Goal: Task Accomplishment & Management: Manage account settings

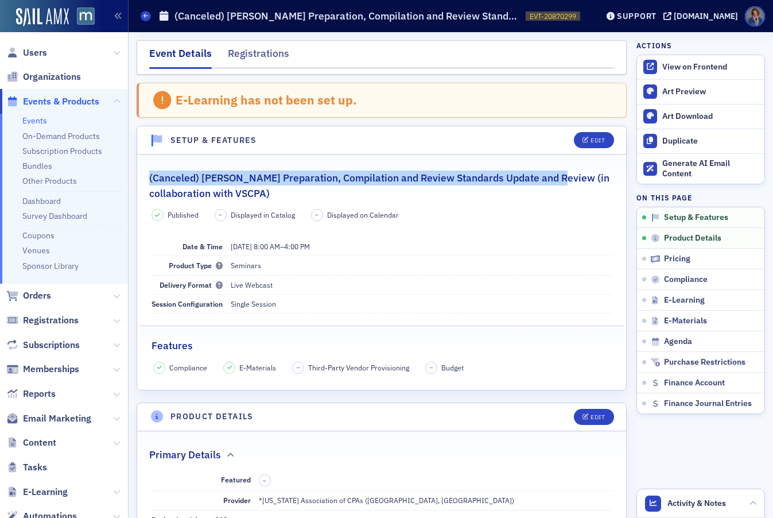
drag, startPoint x: 150, startPoint y: 180, endPoint x: 547, endPoint y: 182, distance: 397.7
click at [547, 182] on h2 "(Canceled) [PERSON_NAME] Preparation, Compilation and Review Standards Update a…" at bounding box center [381, 185] width 465 height 30
copy h2 "(Canceled) Haig’s Preparation, Compilation and Review Standards Update and Revi…"
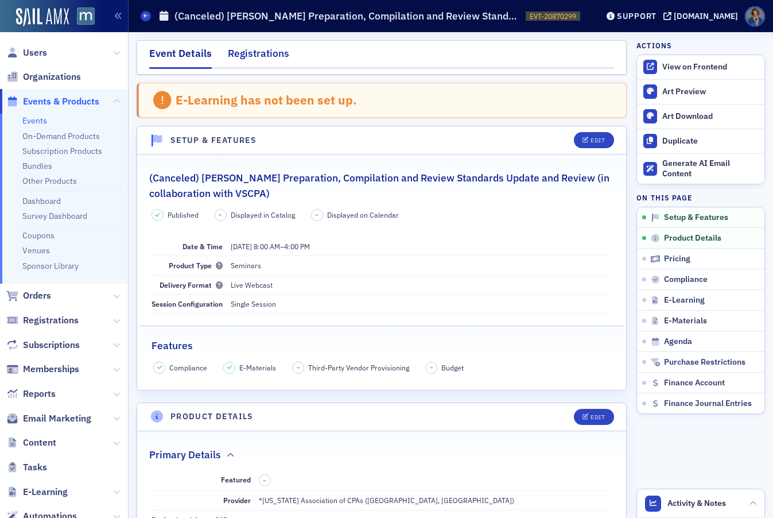
click at [252, 53] on div "Registrations" at bounding box center [258, 56] width 61 height 21
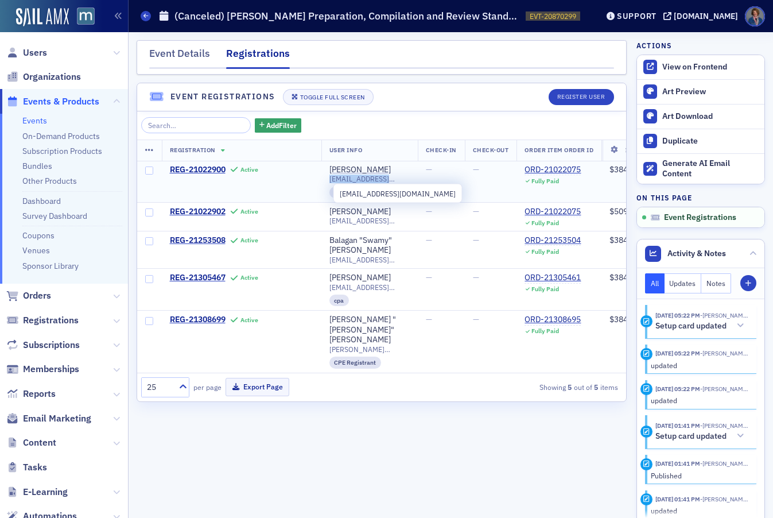
drag, startPoint x: 329, startPoint y: 180, endPoint x: 387, endPoint y: 180, distance: 58.0
click at [387, 180] on span "eneff@tncpas.com" at bounding box center [369, 178] width 80 height 9
copy span "eneff@tncpas.com"
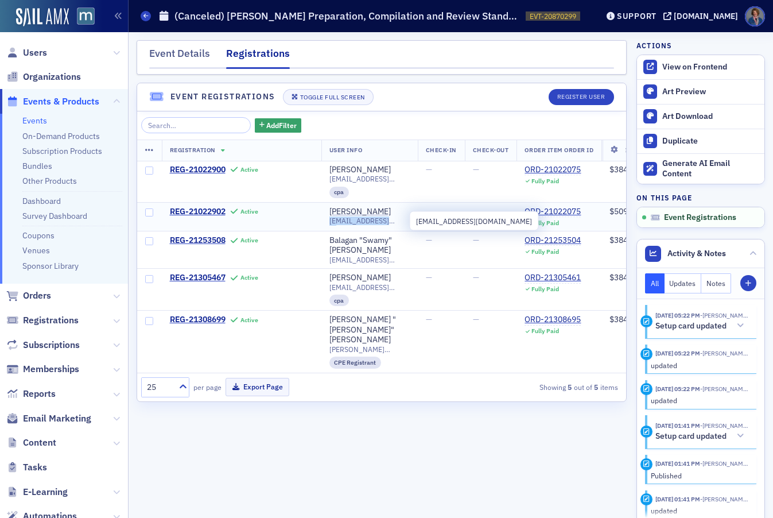
drag, startPoint x: 329, startPoint y: 221, endPoint x: 392, endPoint y: 222, distance: 63.7
click at [392, 222] on span "ssadiq@tncpas.com" at bounding box center [369, 220] width 80 height 9
copy span "ssadiq@tncpas.com"
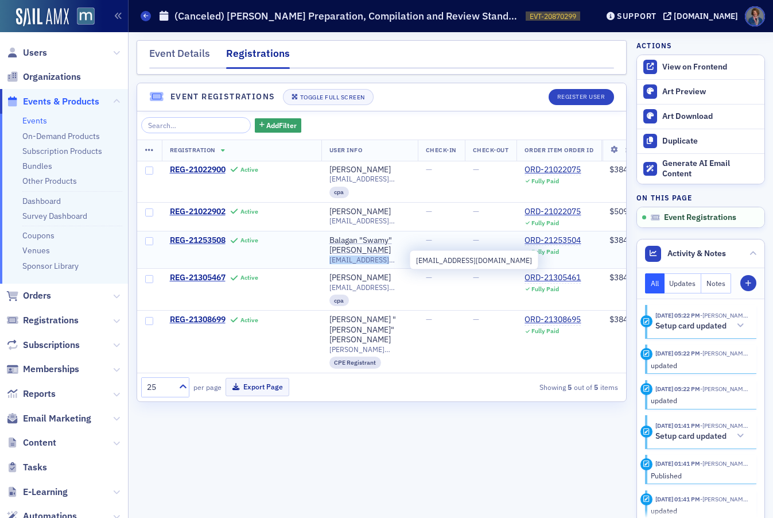
drag, startPoint x: 330, startPoint y: 259, endPoint x: 408, endPoint y: 261, distance: 78.1
click at [408, 261] on span "balagancpa@gmail.com" at bounding box center [369, 259] width 80 height 9
copy span "balagancpa@gmail.com"
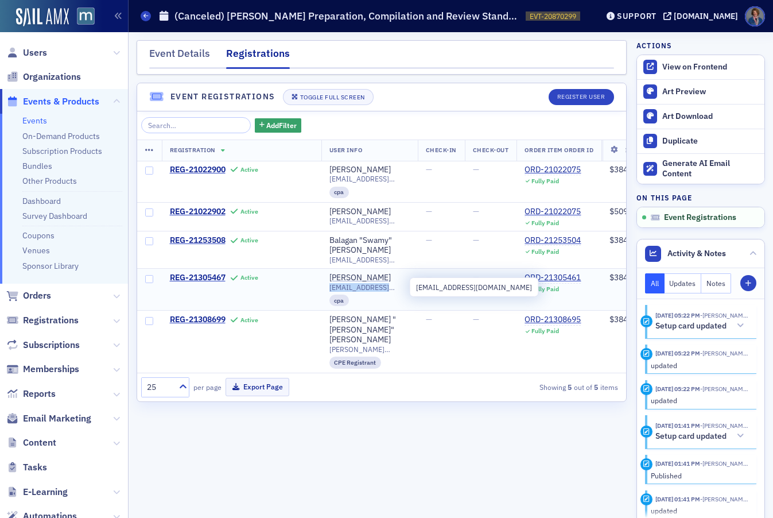
drag, startPoint x: 330, startPoint y: 287, endPoint x: 368, endPoint y: 278, distance: 39.0
click at [402, 288] on span "gbull@bullassociates.com" at bounding box center [369, 287] width 80 height 9
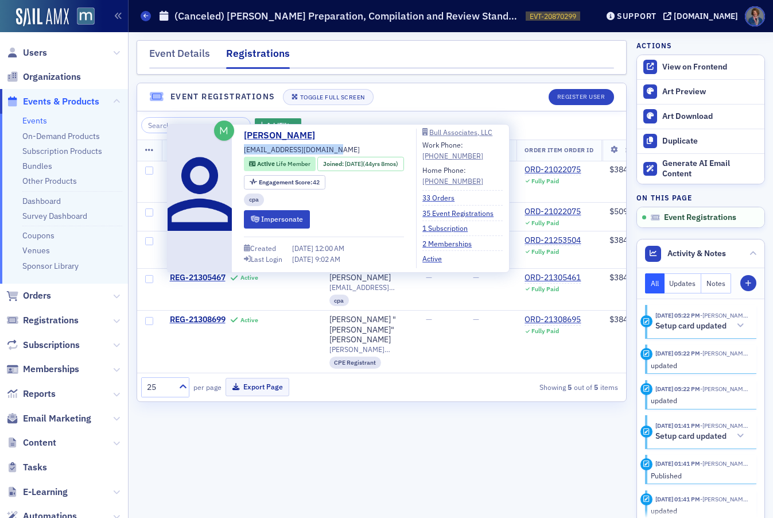
drag, startPoint x: 244, startPoint y: 150, endPoint x: 325, endPoint y: 147, distance: 81.0
click at [325, 147] on span "gbull@bullassociates.com" at bounding box center [302, 149] width 116 height 10
copy span "gbull@bullassociates.com"
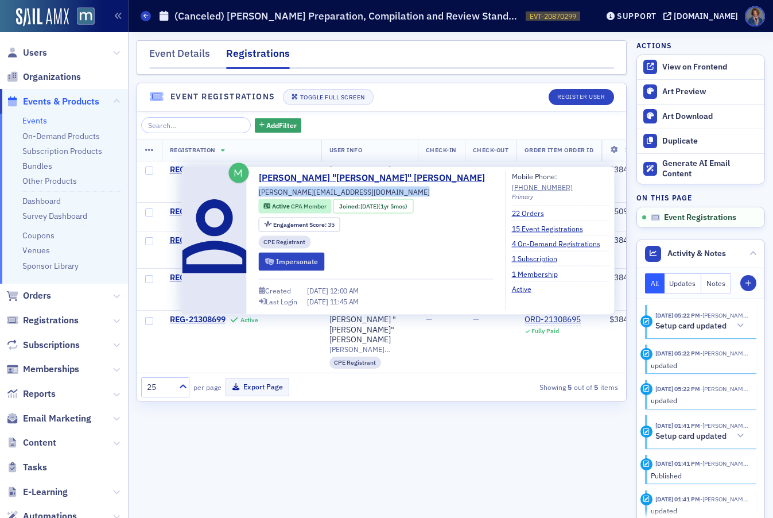
drag, startPoint x: 258, startPoint y: 192, endPoint x: 360, endPoint y: 193, distance: 102.1
click at [360, 193] on div "David "Dave" Lewis david.r.lewis1961@gmail.com Active CPA Member Joined : 4/3/2…" at bounding box center [376, 240] width 235 height 139
copy div "david.r.lewis1961@gmail.com"
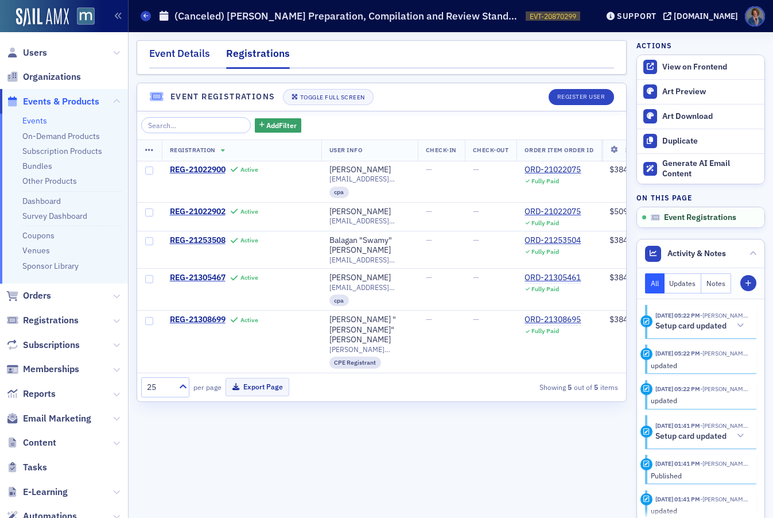
click at [164, 53] on div "Event Details" at bounding box center [179, 56] width 61 height 21
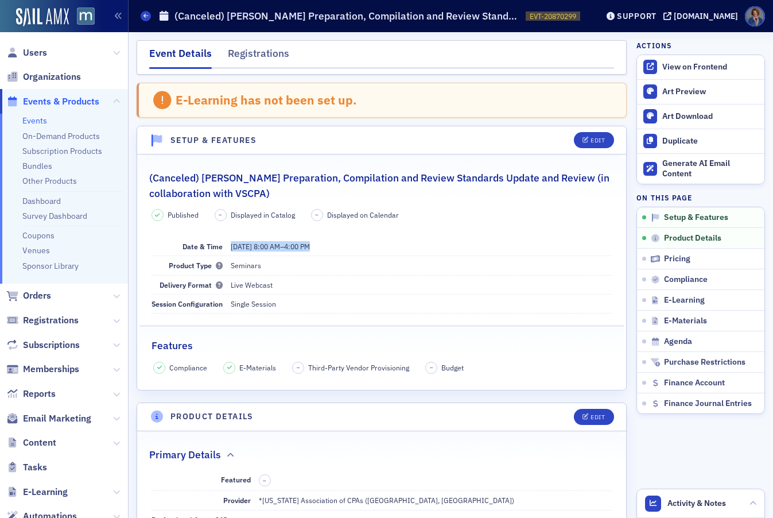
drag, startPoint x: 230, startPoint y: 246, endPoint x: 339, endPoint y: 244, distance: 109.0
click at [339, 244] on dd "10/21/2025 8:00 AM – 4:00 PM" at bounding box center [422, 246] width 382 height 18
copy span "10/21/2025 8:00 AM – 4:00 PM"
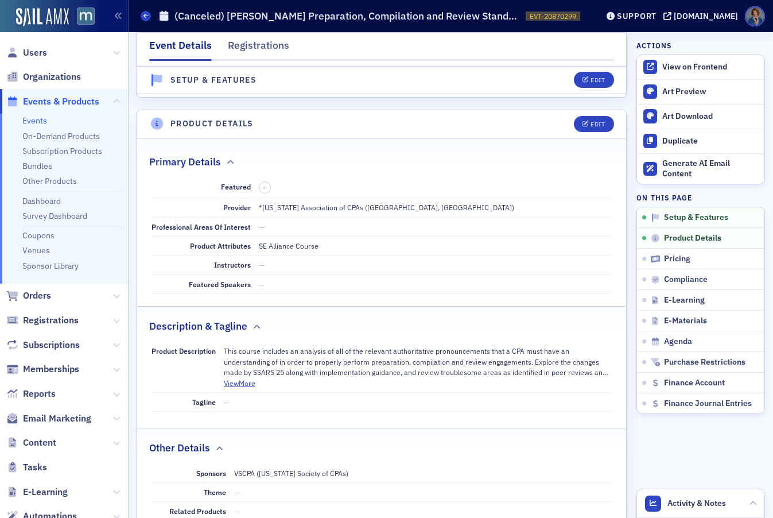
scroll to position [271, 0]
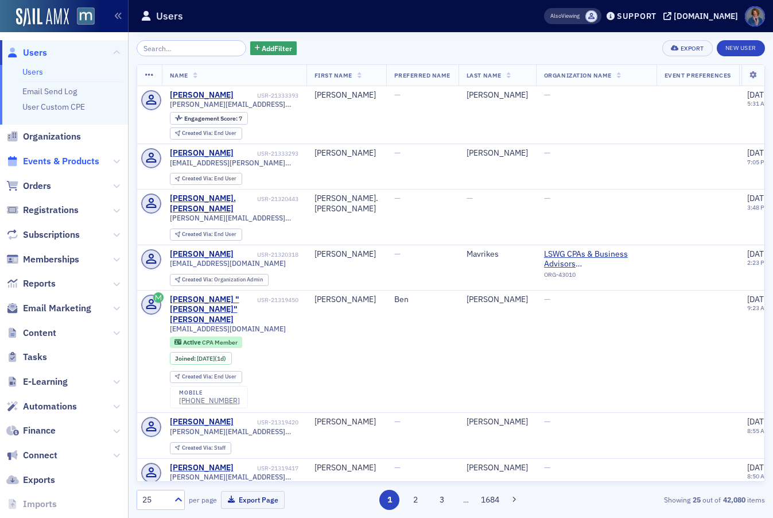
click at [48, 165] on span "Events & Products" at bounding box center [61, 161] width 76 height 13
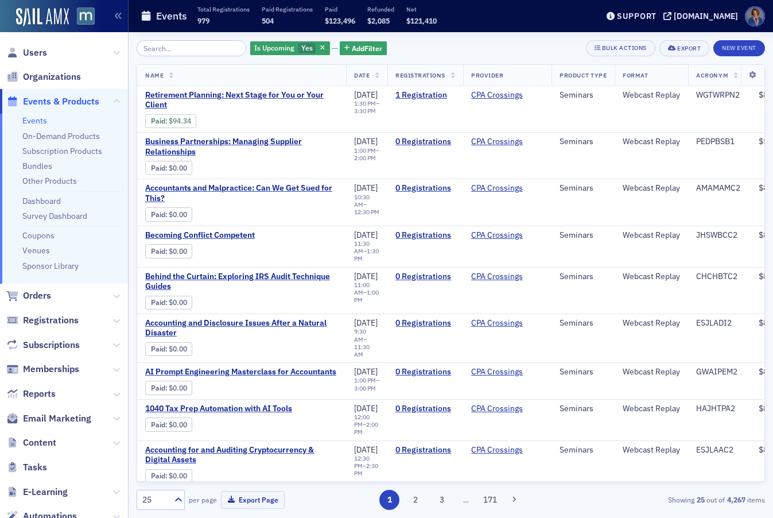
click at [38, 123] on link "Events" at bounding box center [34, 120] width 25 height 10
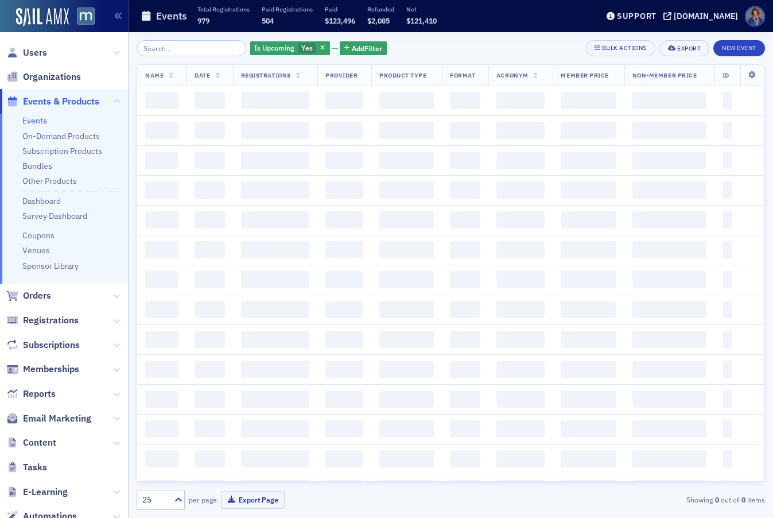
click at [197, 46] on input "search" at bounding box center [192, 48] width 110 height 16
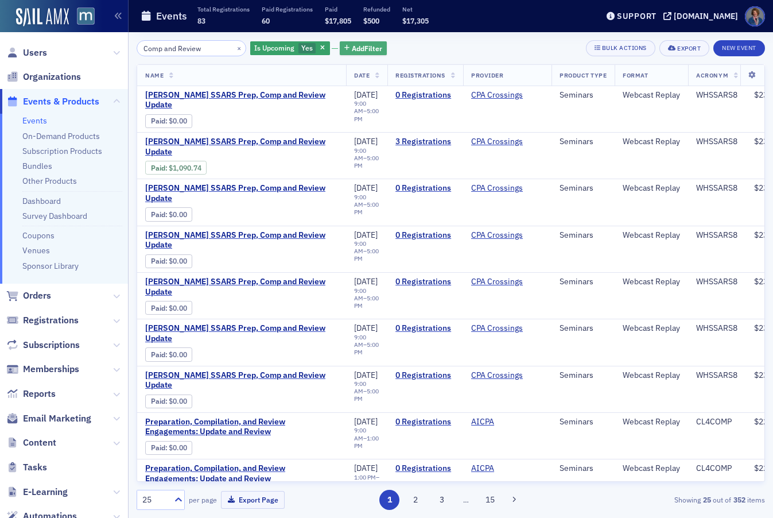
click at [352, 49] on span "Add Filter" at bounding box center [367, 48] width 30 height 10
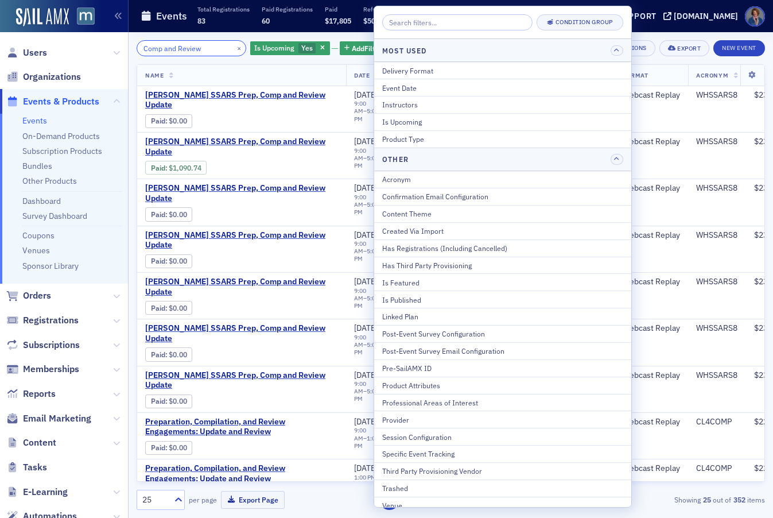
click at [208, 49] on input "Comp and Review" at bounding box center [192, 48] width 110 height 16
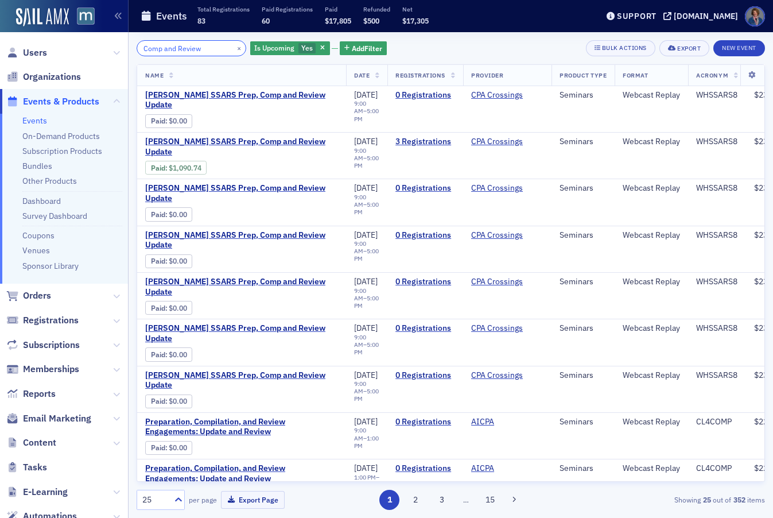
click at [141, 48] on input "Comp and Review" at bounding box center [192, 48] width 110 height 16
type input "[PERSON_NAME] Comp and Review"
click at [354, 48] on span "Add Filter" at bounding box center [367, 48] width 30 height 10
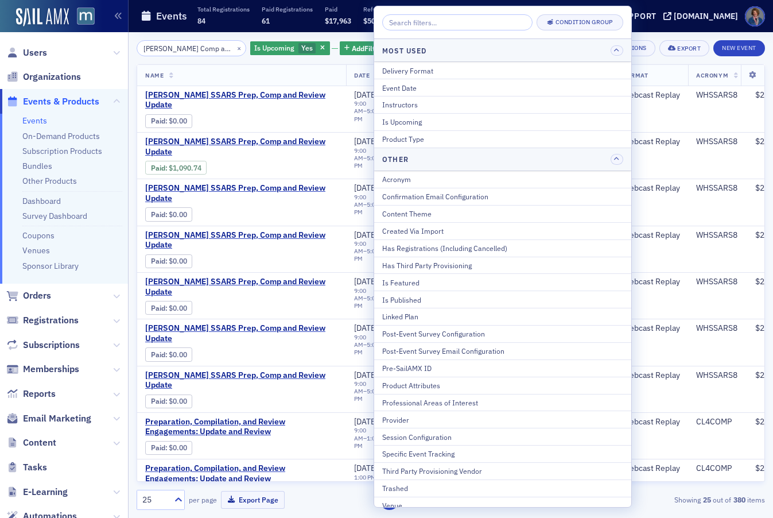
click at [734, 6] on div "Also Viewing Support macpa.org" at bounding box center [650, 16] width 245 height 20
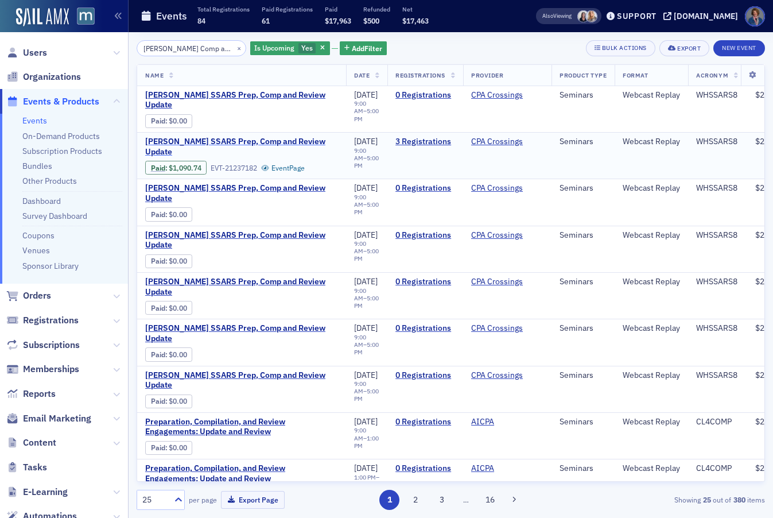
click at [205, 144] on span "Walter Haig's SSARS Prep, Comp and Review Update" at bounding box center [241, 147] width 193 height 20
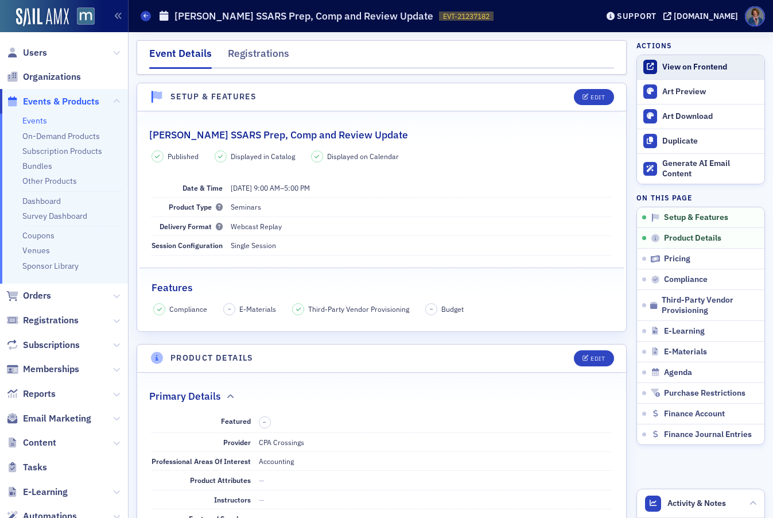
click at [683, 68] on div "View on Frontend" at bounding box center [710, 67] width 96 height 10
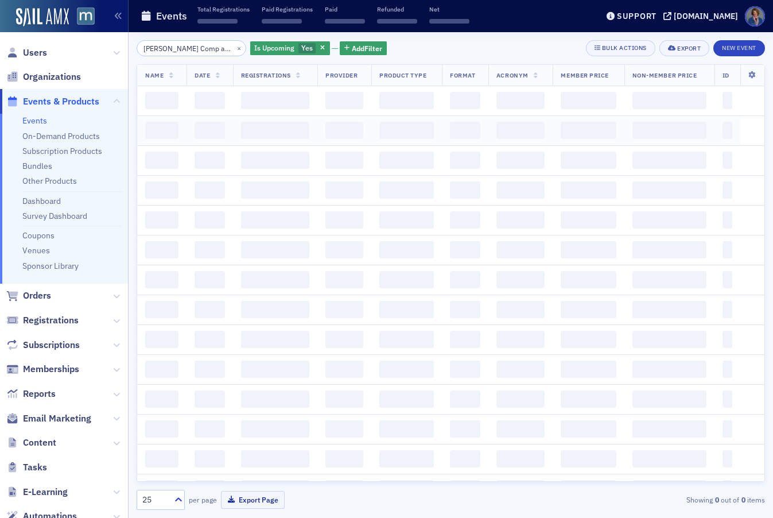
scroll to position [0, 24]
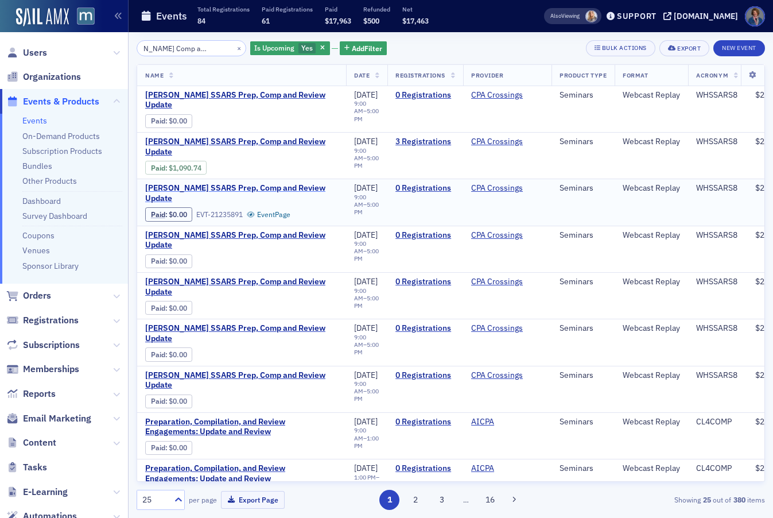
click at [229, 191] on span "Walter Haig's SSARS Prep, Comp and Review Update" at bounding box center [241, 193] width 193 height 20
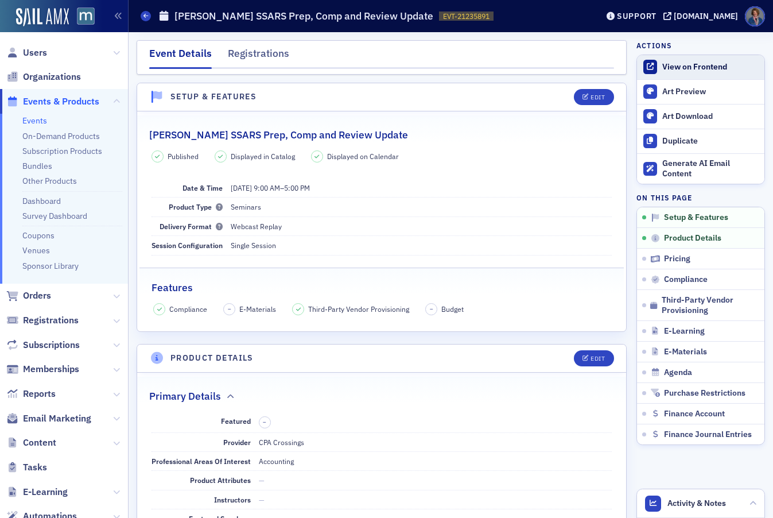
click at [662, 65] on div "View on Frontend" at bounding box center [710, 67] width 96 height 10
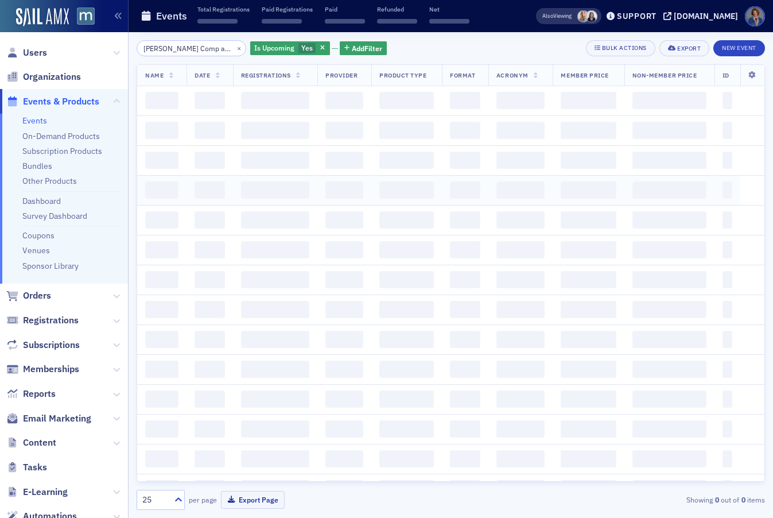
scroll to position [0, 24]
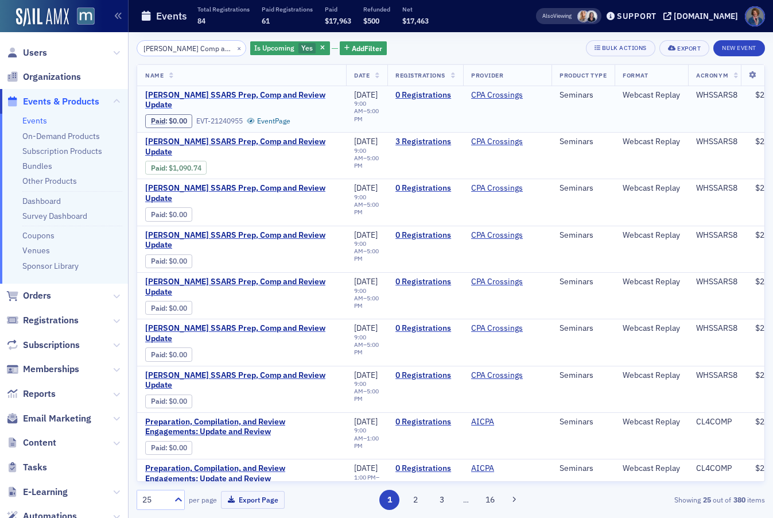
click at [236, 97] on span "[PERSON_NAME] SSARS Prep, Comp and Review Update" at bounding box center [241, 100] width 193 height 20
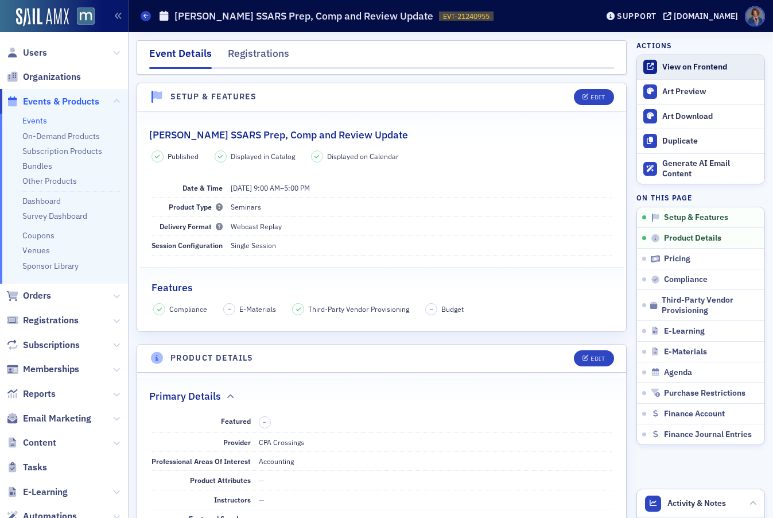
click at [697, 70] on div "View on Frontend" at bounding box center [710, 67] width 96 height 10
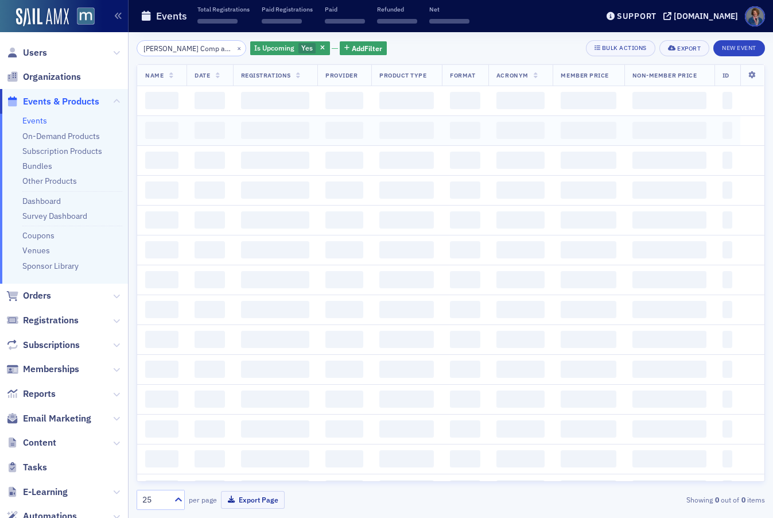
scroll to position [0, 24]
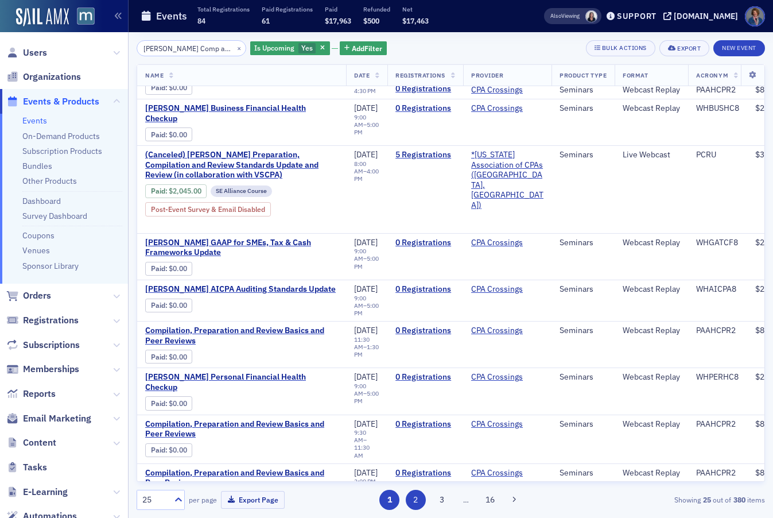
click at [411, 502] on button "2" at bounding box center [416, 499] width 20 height 20
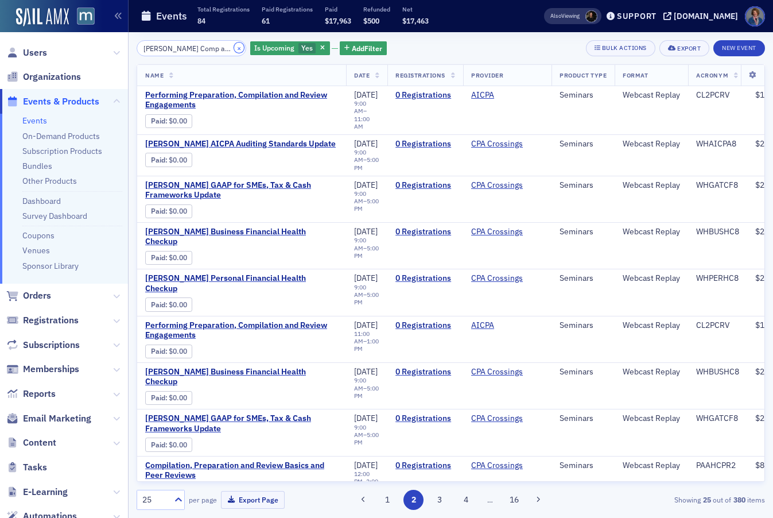
click at [234, 48] on button "×" at bounding box center [239, 47] width 10 height 10
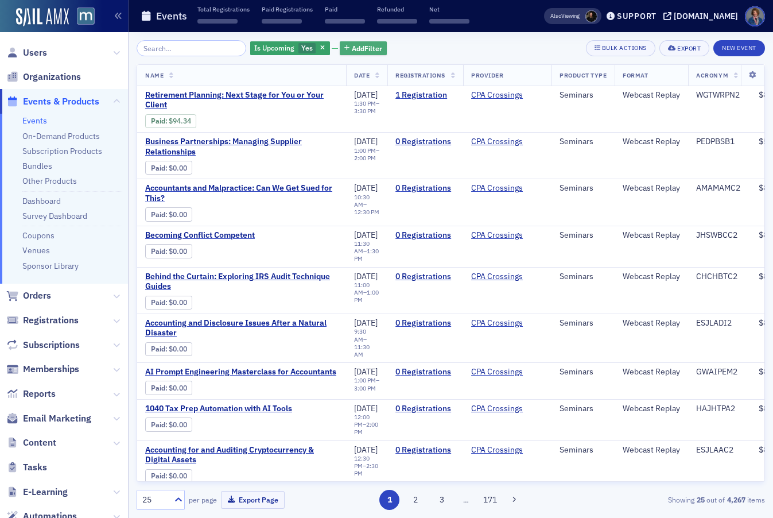
click at [363, 46] on span "Add Filter" at bounding box center [367, 48] width 30 height 10
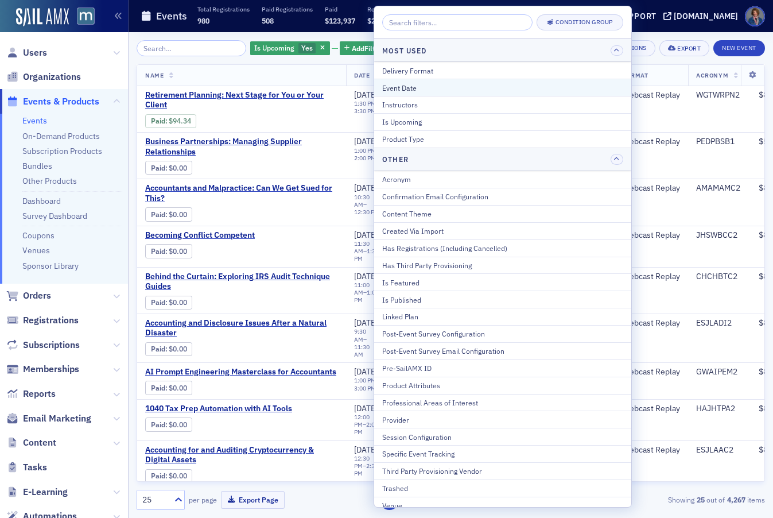
click at [414, 88] on div "Event Date" at bounding box center [502, 88] width 241 height 10
select select "8"
select select "2025"
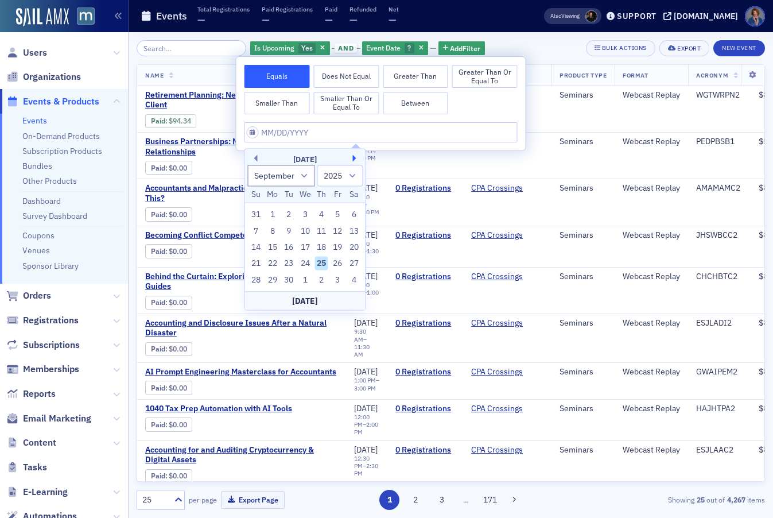
click at [355, 160] on button "Next Month" at bounding box center [356, 158] width 7 height 7
click at [336, 263] on div "24" at bounding box center [338, 264] width 14 height 14
type input "[DATE]"
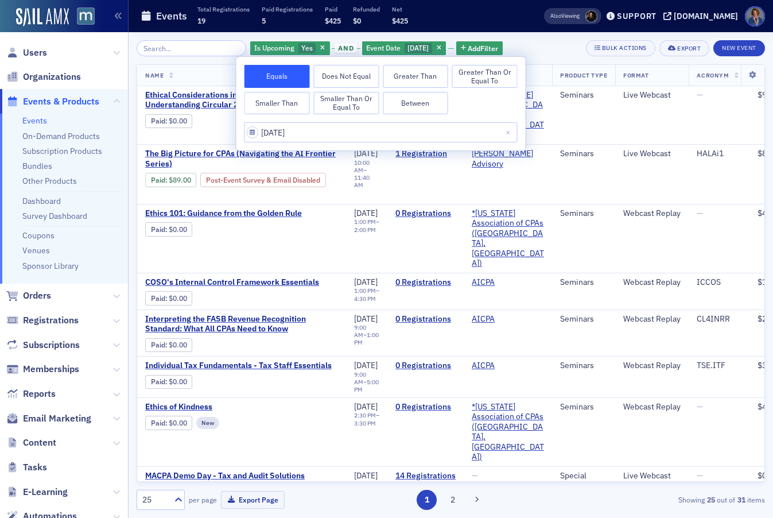
click at [560, 54] on div "Is Upcoming Yes and Event Date [DATE] Add Filter Bulk Actions Export New Event" at bounding box center [451, 48] width 628 height 16
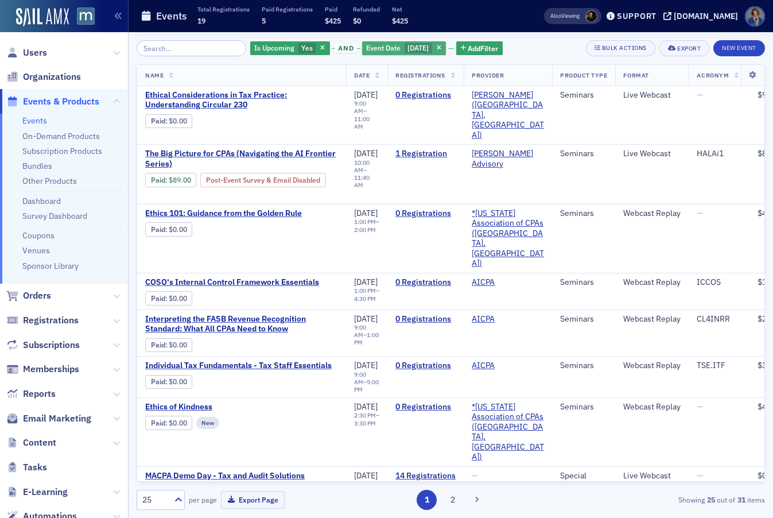
click at [382, 44] on span "Event Date" at bounding box center [383, 47] width 34 height 9
select select "9"
select select "2025"
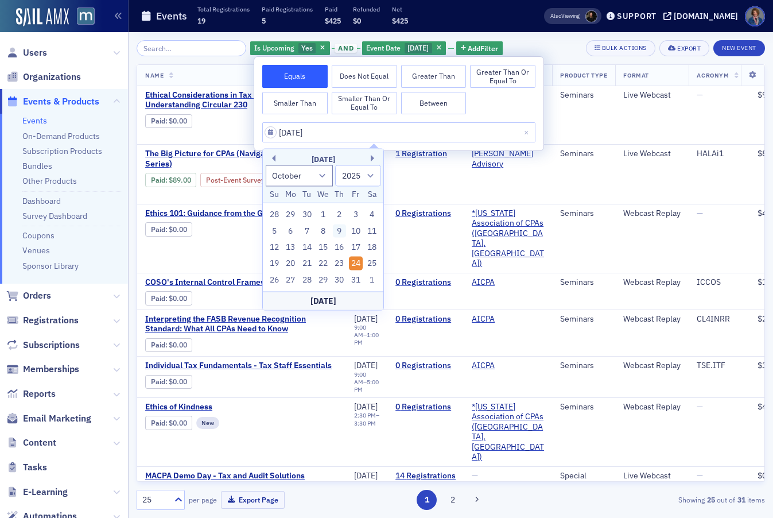
click at [339, 233] on div "9" at bounding box center [340, 231] width 14 height 14
type input "10/09/2025"
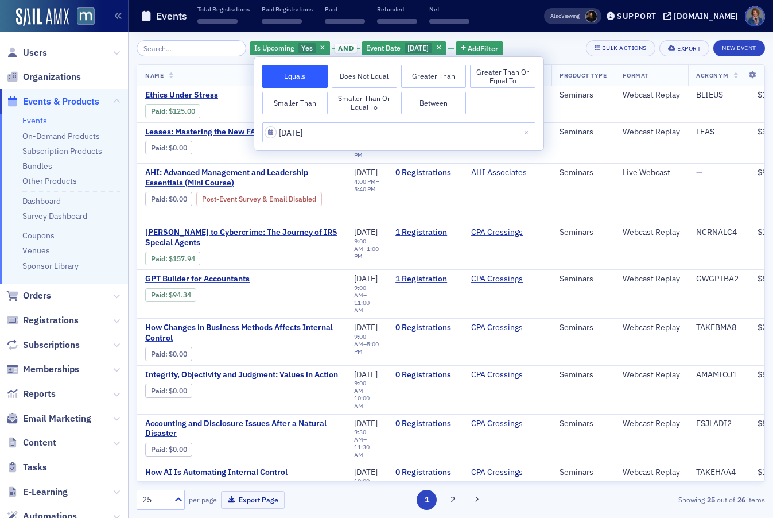
click at [541, 48] on div "Is Upcoming Yes and Event Date 10/9/2025 Add Filter Bulk Actions Export New Eve…" at bounding box center [451, 48] width 628 height 16
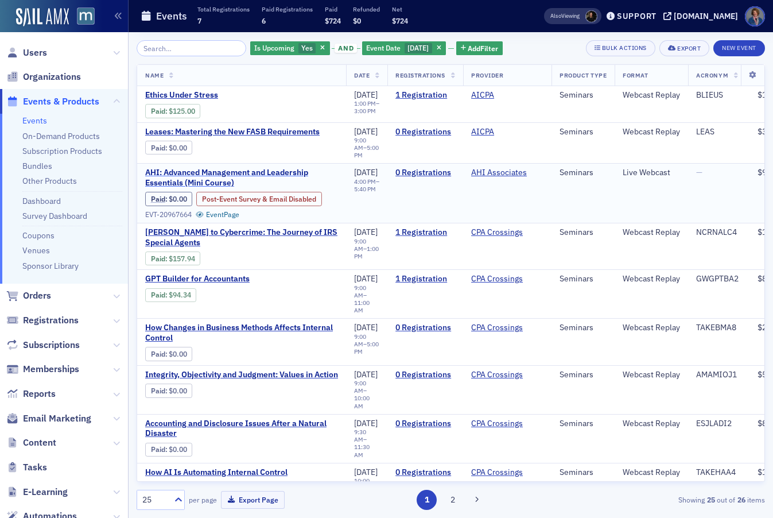
click at [236, 170] on span "AHI: Advanced Management and Leadership Essentials (Mini Course)" at bounding box center [241, 178] width 193 height 20
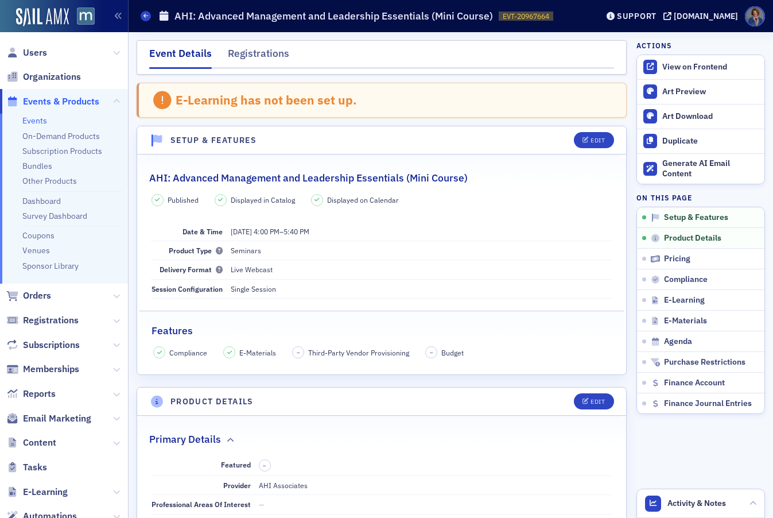
click at [34, 123] on link "Events" at bounding box center [34, 120] width 25 height 10
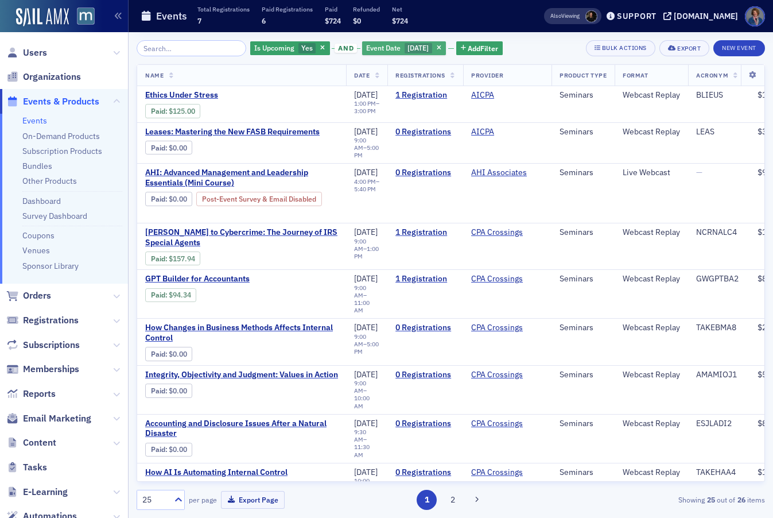
click at [409, 52] on span "10/9/2025" at bounding box center [417, 47] width 21 height 9
select select "9"
select select "2025"
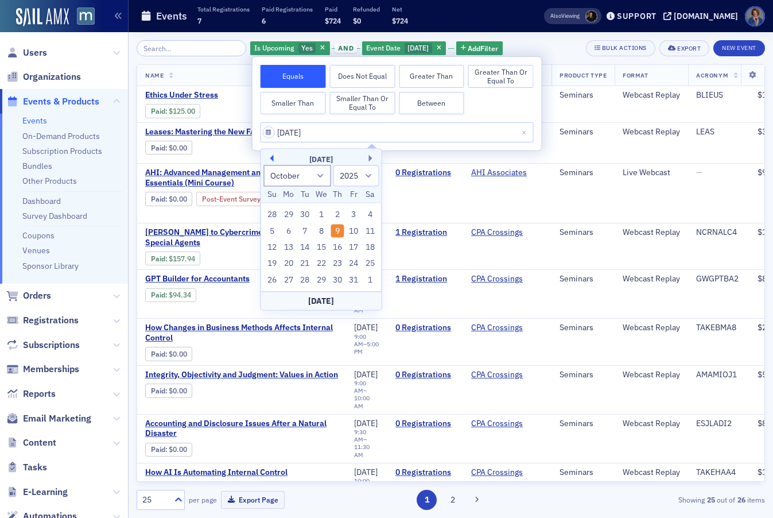
click at [268, 156] on button "Previous Month" at bounding box center [270, 158] width 7 height 7
click at [339, 227] on div "11" at bounding box center [338, 231] width 14 height 14
type input "09/11/2025"
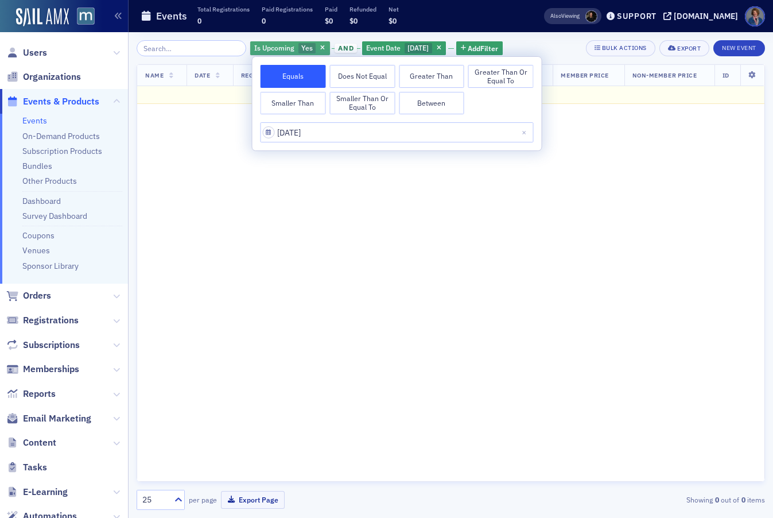
click at [298, 45] on span "Yes" at bounding box center [307, 48] width 18 height 11
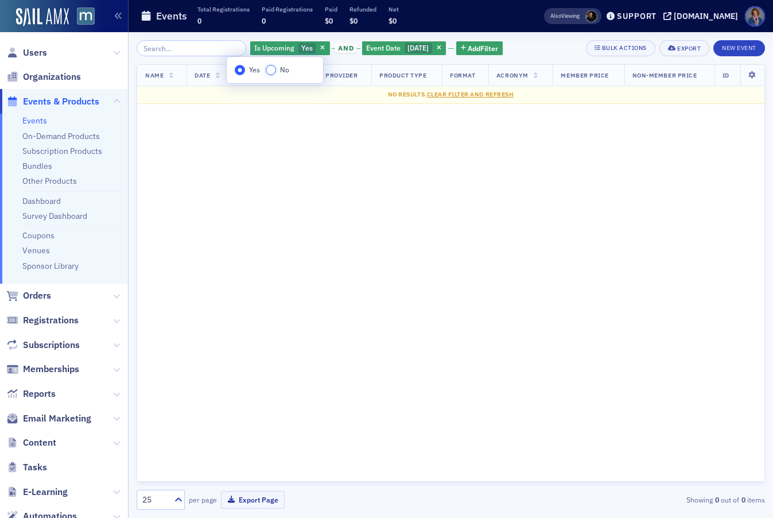
click at [270, 70] on input "No" at bounding box center [271, 70] width 10 height 10
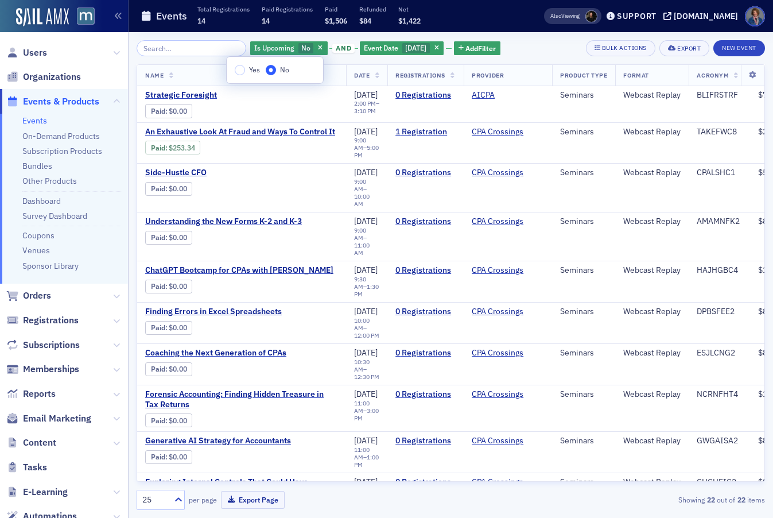
click at [547, 50] on div "Is Upcoming No and Event Date 9/11/2025 Add Filter Bulk Actions Export New Event" at bounding box center [451, 48] width 628 height 16
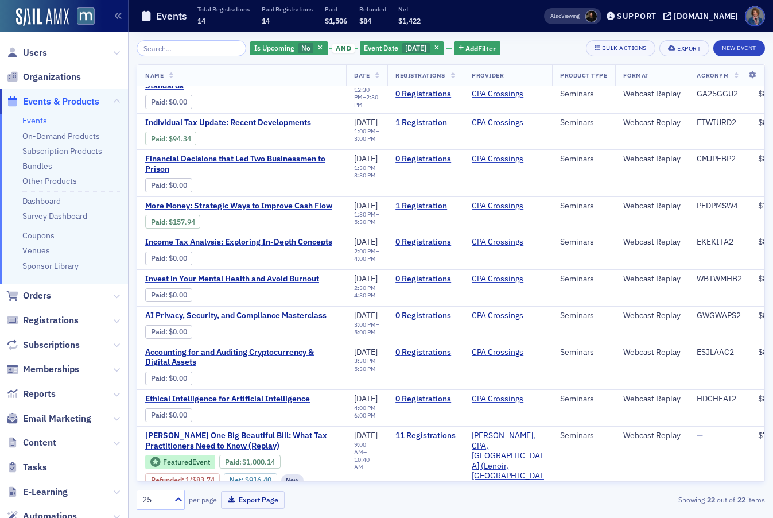
scroll to position [548, 0]
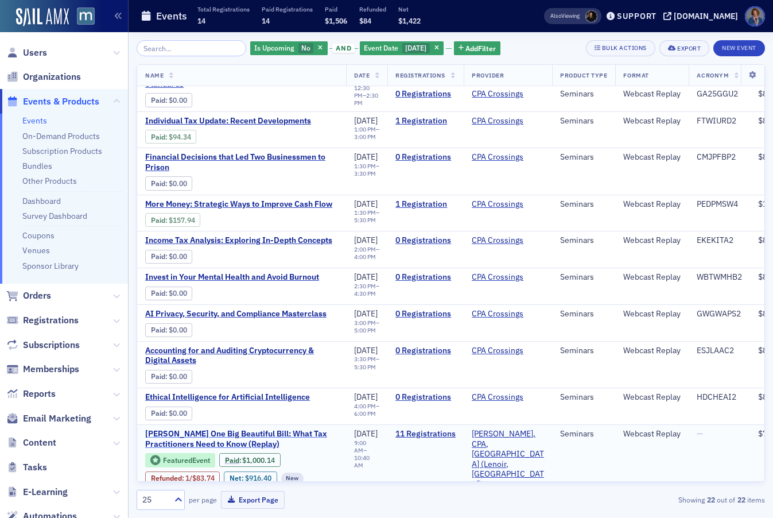
click at [219, 429] on span "Don Farmer’s One Big Beautiful Bill: What Tax Practitioners Need to Know (Repla…" at bounding box center [241, 439] width 193 height 20
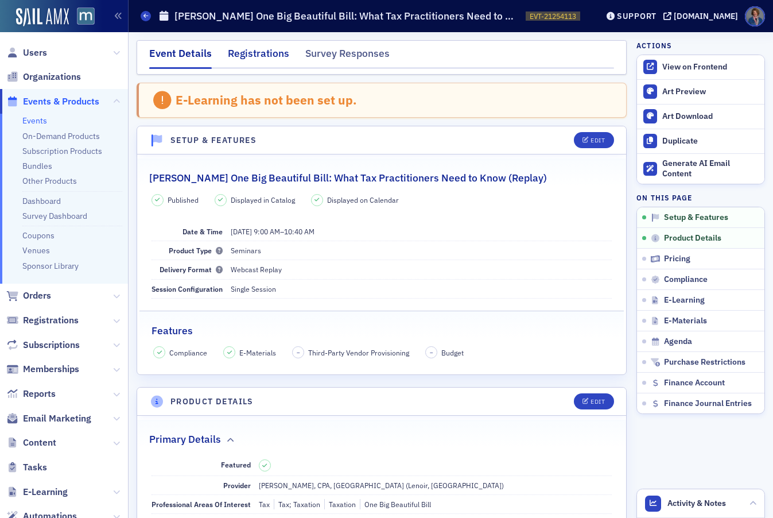
click at [257, 52] on div "Registrations" at bounding box center [258, 56] width 61 height 21
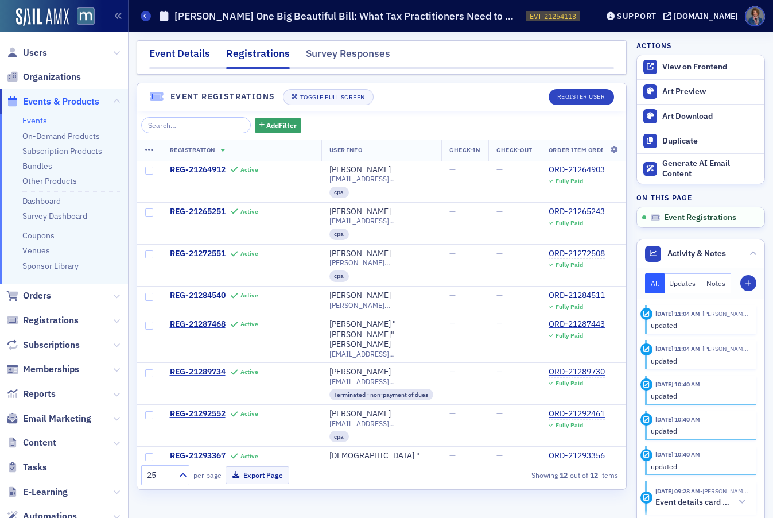
click at [178, 57] on div "Event Details" at bounding box center [179, 56] width 61 height 21
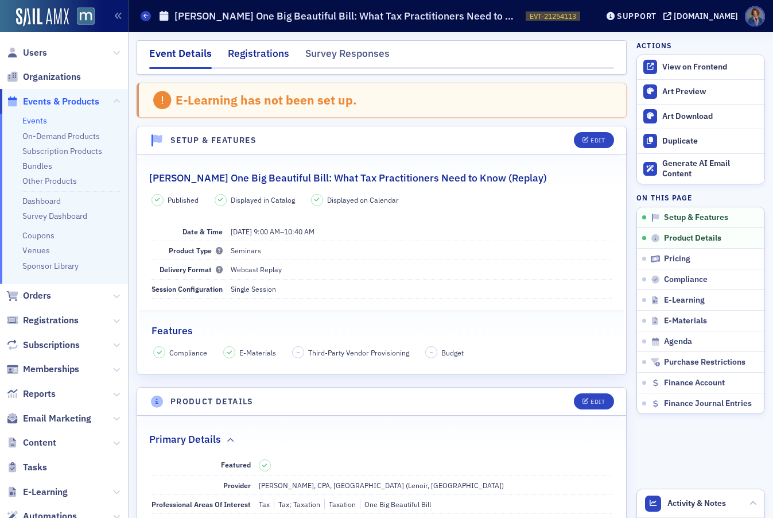
click at [267, 58] on div "Registrations" at bounding box center [258, 56] width 61 height 21
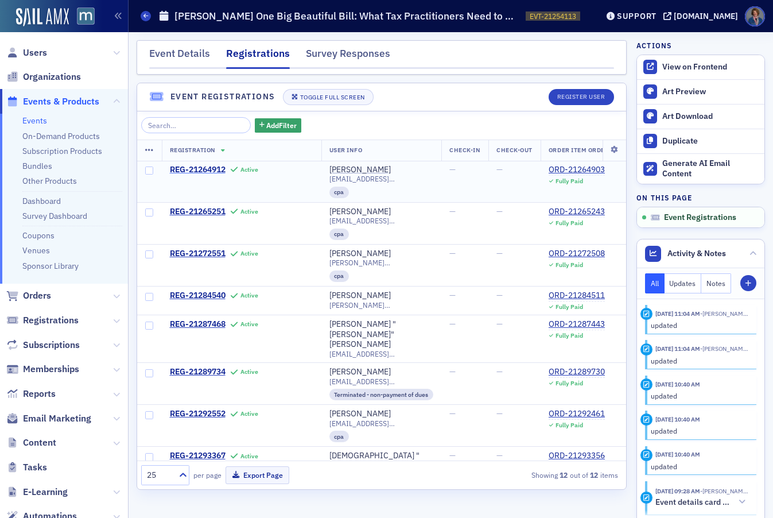
click at [201, 170] on span "REG-21264912" at bounding box center [198, 170] width 56 height 10
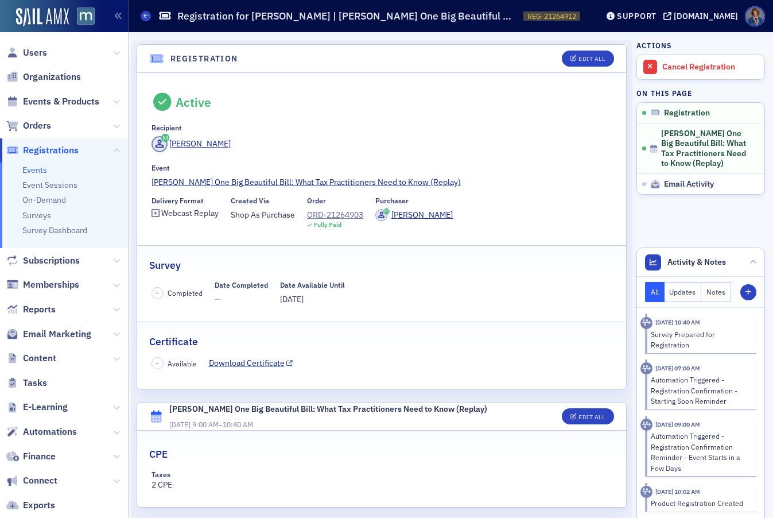
click at [237, 363] on link "Download Certificate" at bounding box center [251, 363] width 84 height 12
click at [251, 181] on link "Don Farmer’s One Big Beautiful Bill: What Tax Practitioners Need to Know (Repla…" at bounding box center [381, 182] width 461 height 12
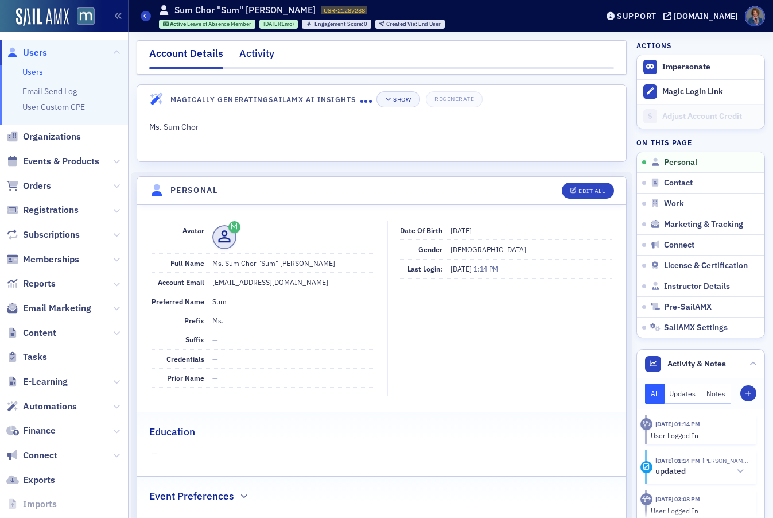
click at [255, 56] on div "Activity" at bounding box center [256, 56] width 35 height 21
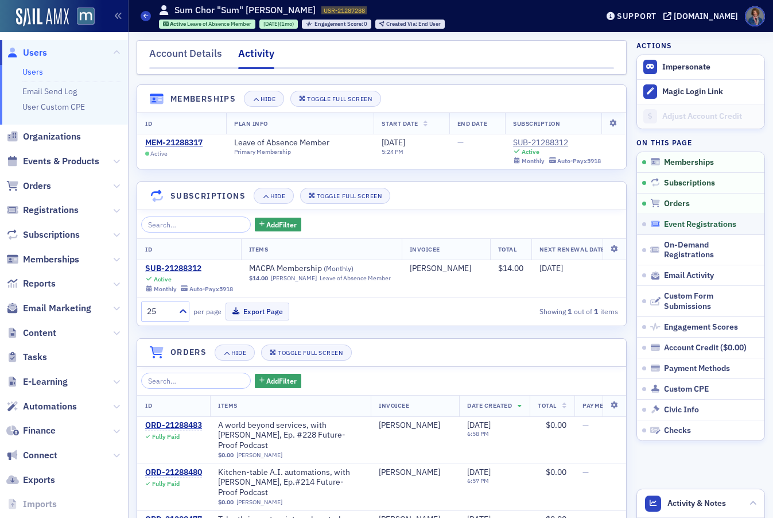
click at [686, 228] on span "Event Registrations" at bounding box center [700, 224] width 72 height 10
click at [179, 54] on div "Account Details" at bounding box center [185, 56] width 73 height 21
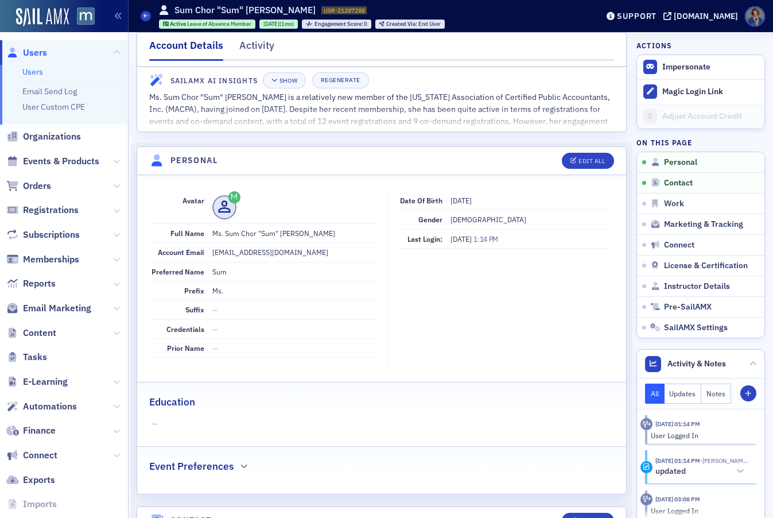
scroll to position [30, 0]
click at [257, 48] on div "Activity" at bounding box center [256, 48] width 35 height 21
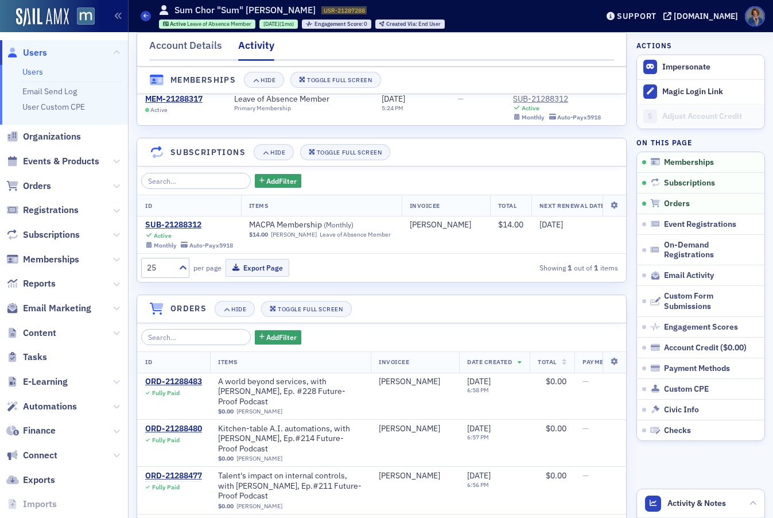
scroll to position [111, 0]
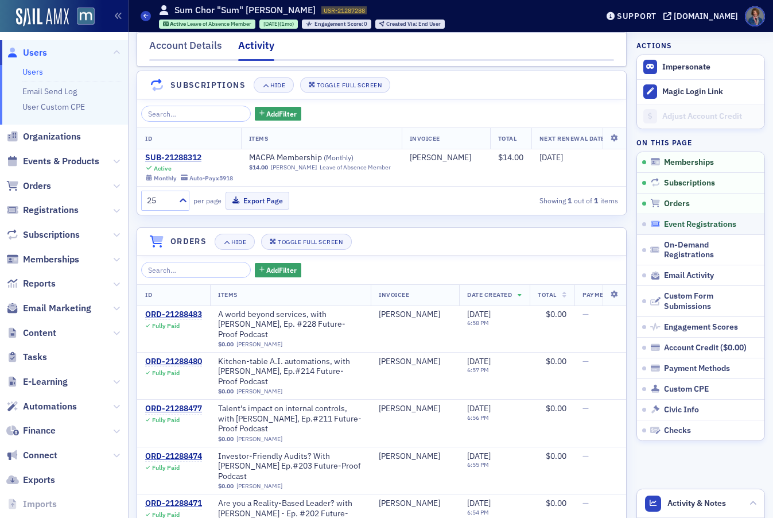
click at [679, 225] on span "Event Registrations" at bounding box center [700, 224] width 72 height 10
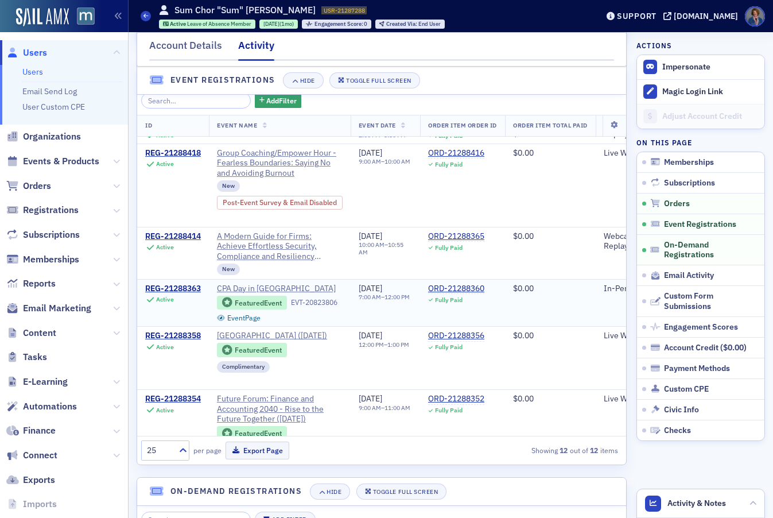
scroll to position [398, 0]
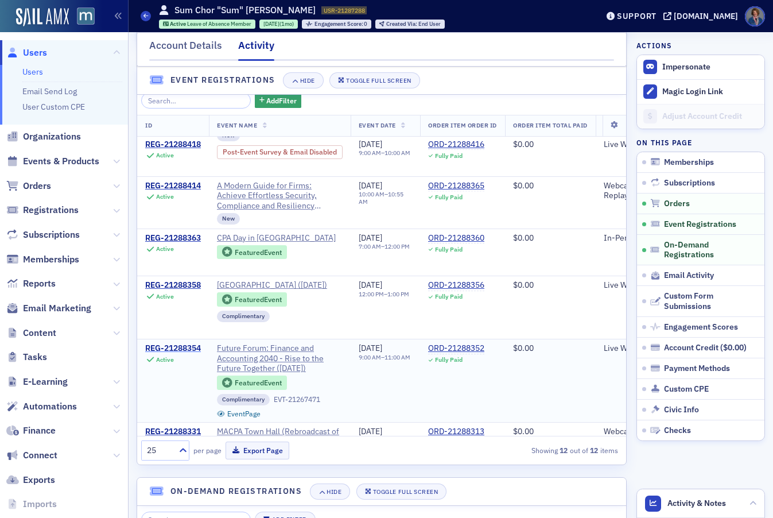
click at [178, 353] on div "REG-21288354" at bounding box center [173, 348] width 56 height 10
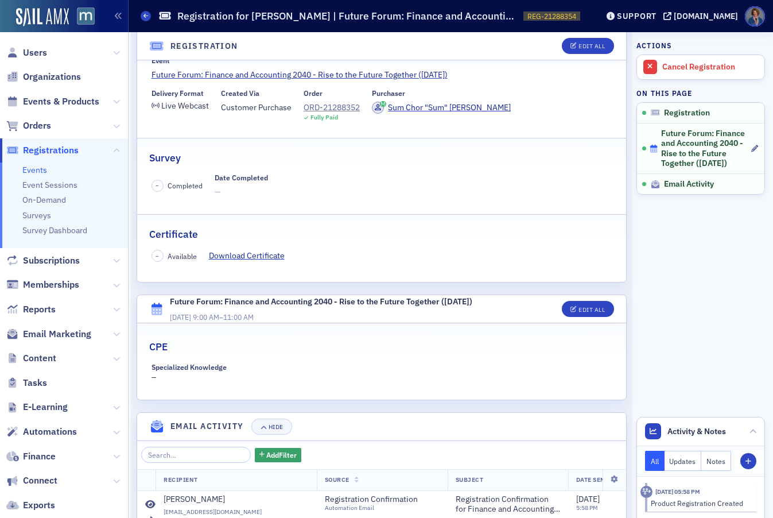
scroll to position [191, 0]
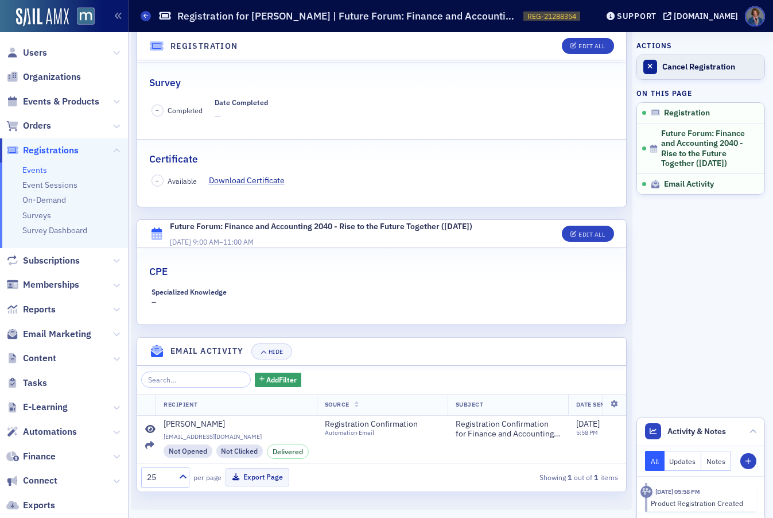
click at [699, 69] on div "Cancel Registration" at bounding box center [710, 67] width 96 height 10
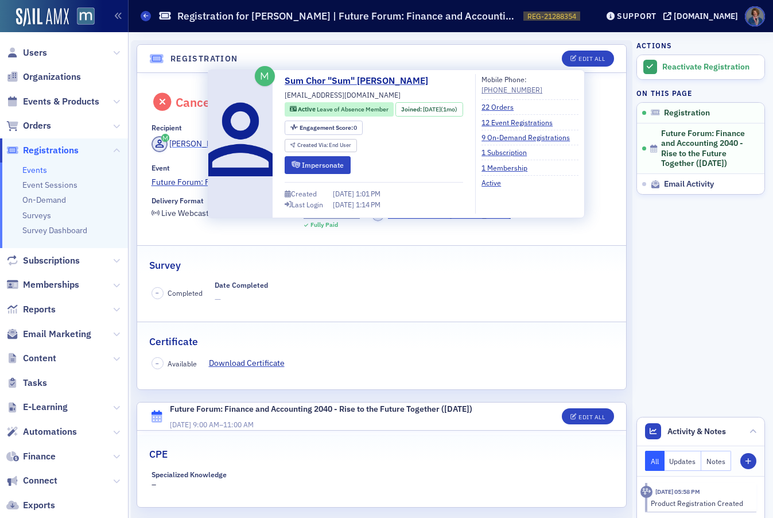
click at [183, 146] on div "Sum Wong" at bounding box center [199, 144] width 61 height 12
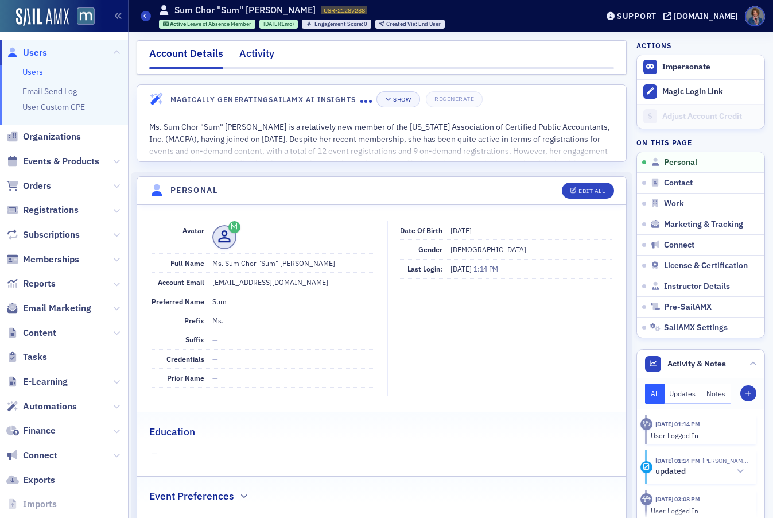
click at [255, 55] on div "Activity" at bounding box center [256, 56] width 35 height 21
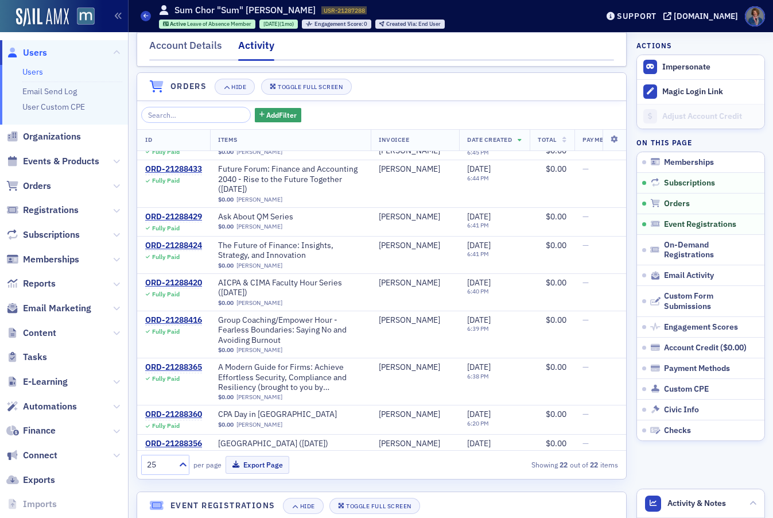
scroll to position [575, 0]
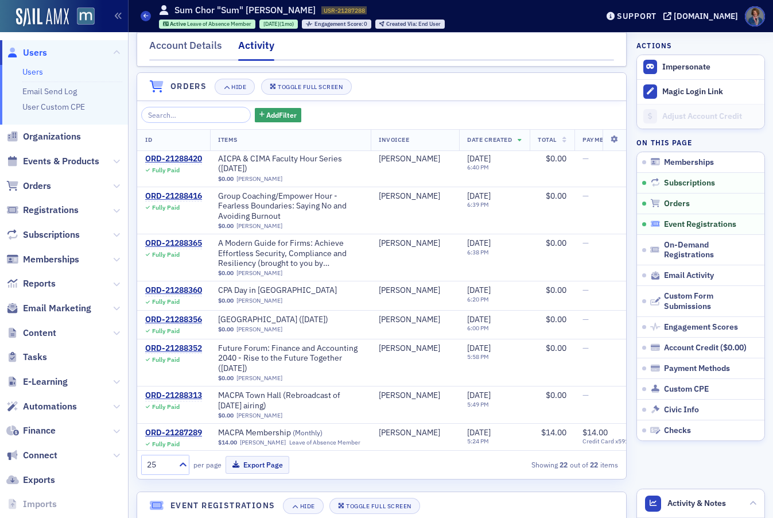
click at [687, 227] on span "Event Registrations" at bounding box center [700, 224] width 72 height 10
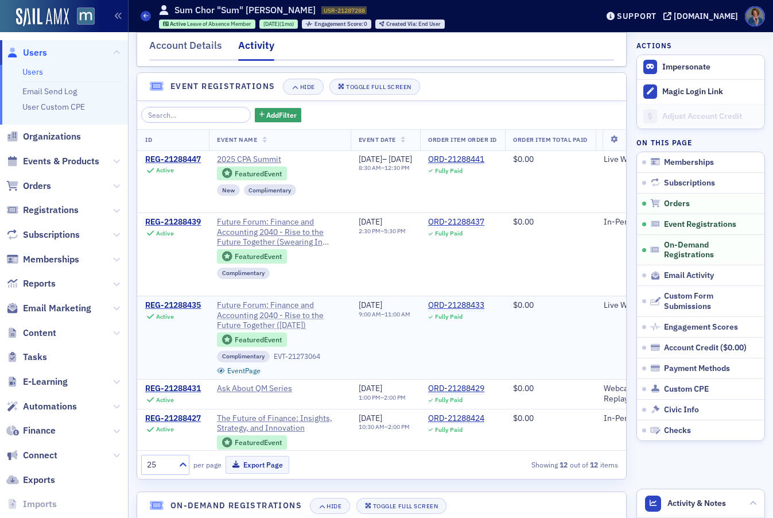
scroll to position [699, 0]
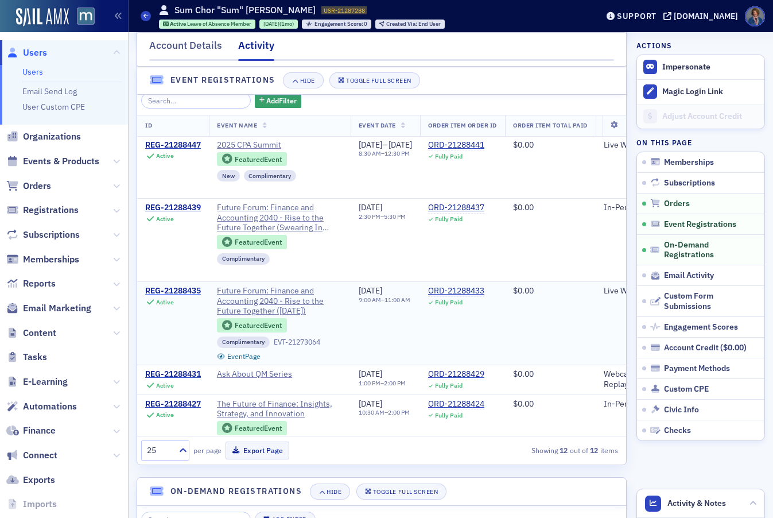
click at [182, 296] on div "REG-21288435" at bounding box center [173, 291] width 56 height 10
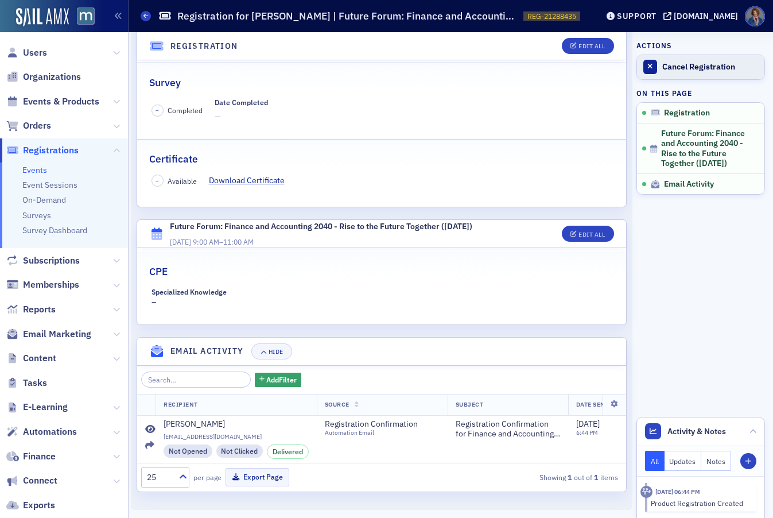
click at [685, 67] on div "Cancel Registration" at bounding box center [710, 67] width 96 height 10
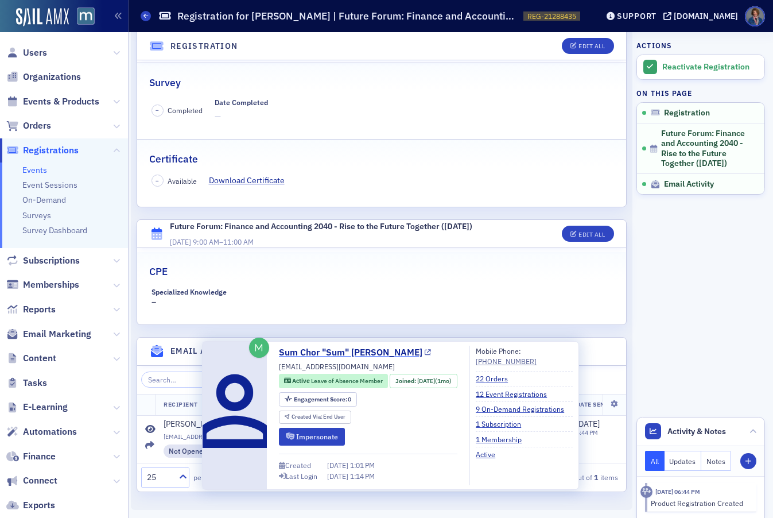
click at [298, 355] on link "Sum Chor "Sum" Wong" at bounding box center [355, 352] width 152 height 14
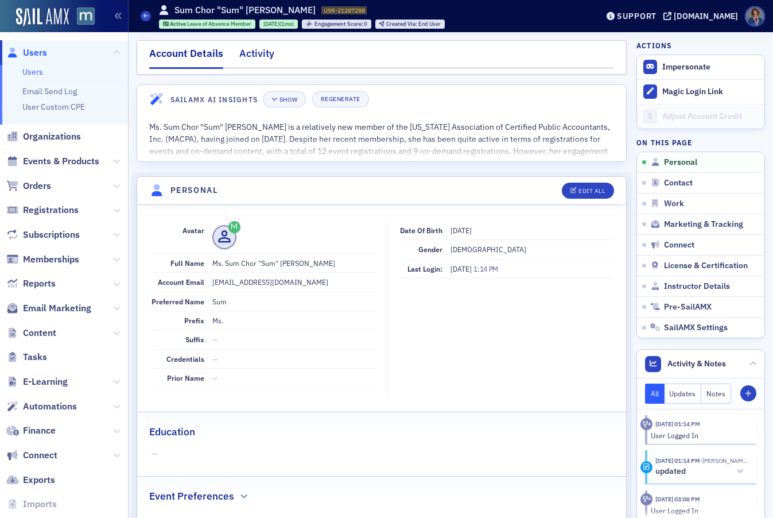
click at [263, 52] on div "Activity" at bounding box center [256, 56] width 35 height 21
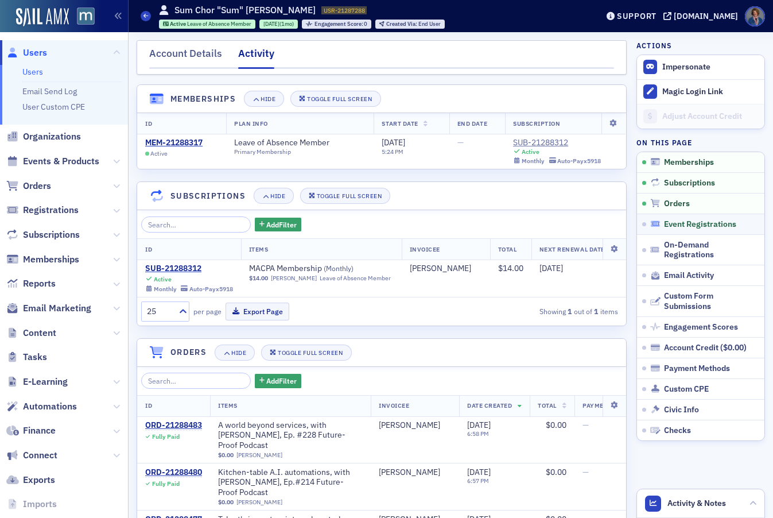
click at [686, 223] on span "Event Registrations" at bounding box center [700, 224] width 72 height 10
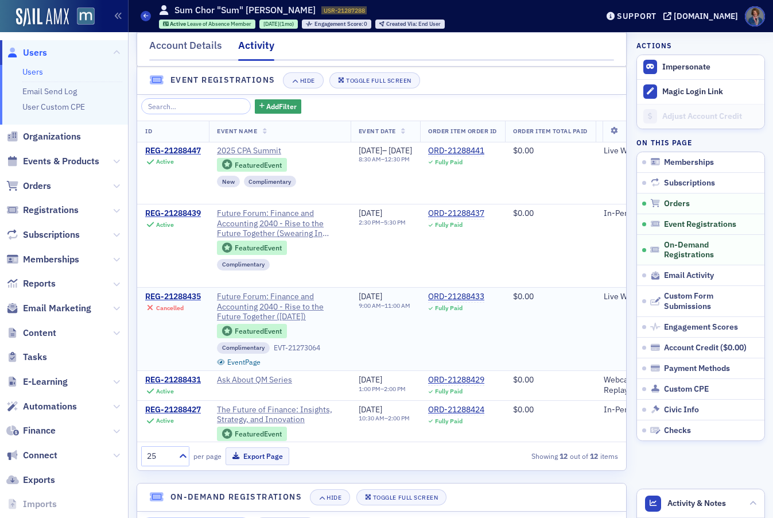
scroll to position [699, 0]
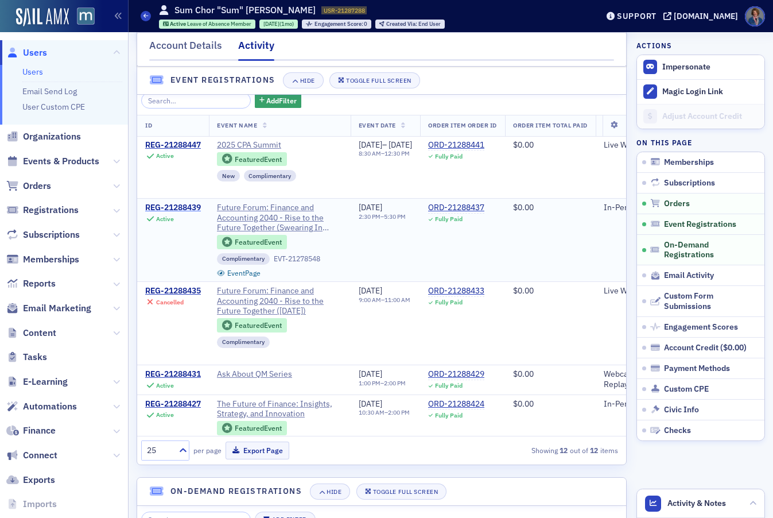
click at [178, 213] on div "REG-21288439" at bounding box center [173, 208] width 56 height 10
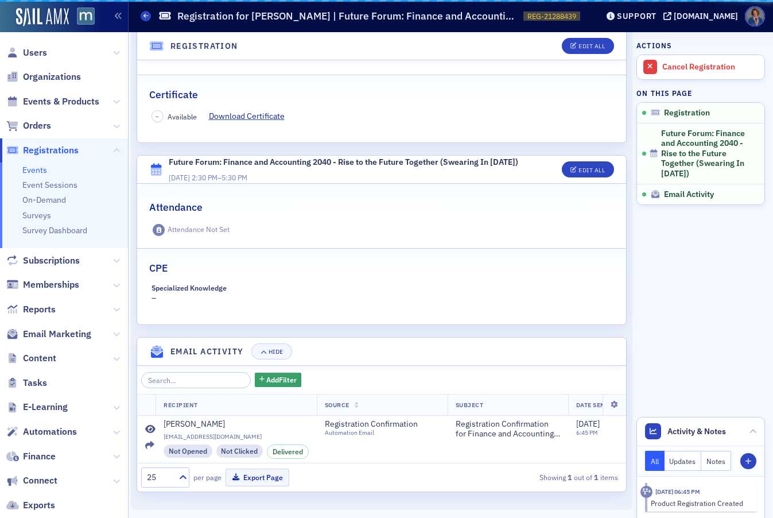
scroll to position [255, 0]
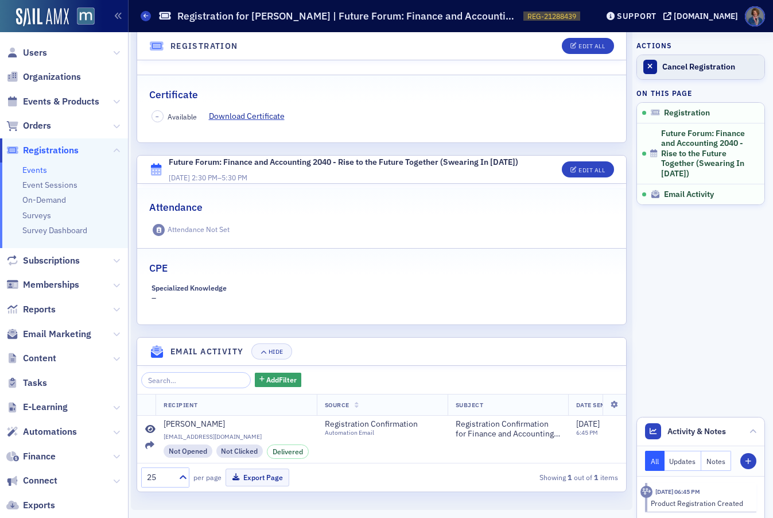
click at [688, 69] on div "Cancel Registration" at bounding box center [710, 67] width 96 height 10
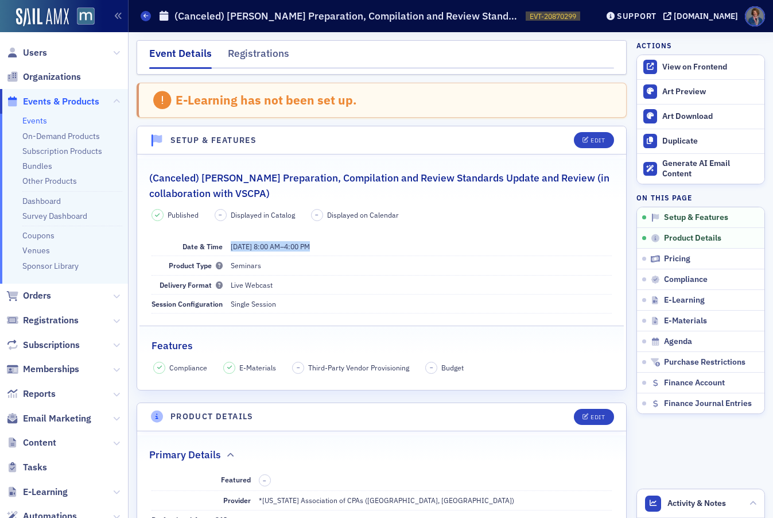
scroll to position [271, 0]
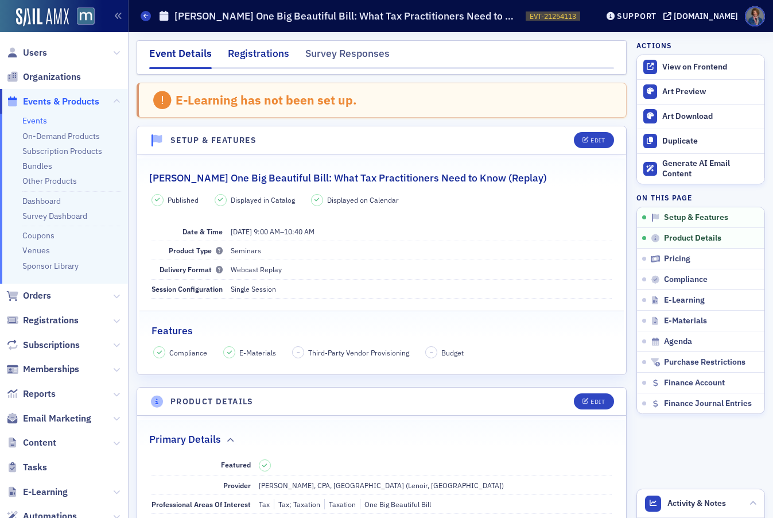
click at [242, 49] on div "Registrations" at bounding box center [258, 56] width 61 height 21
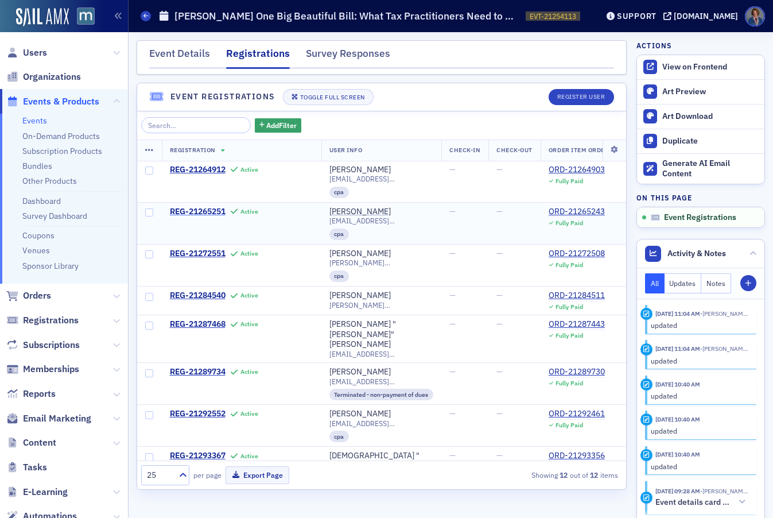
click at [199, 213] on span "REG-21265251" at bounding box center [198, 212] width 56 height 10
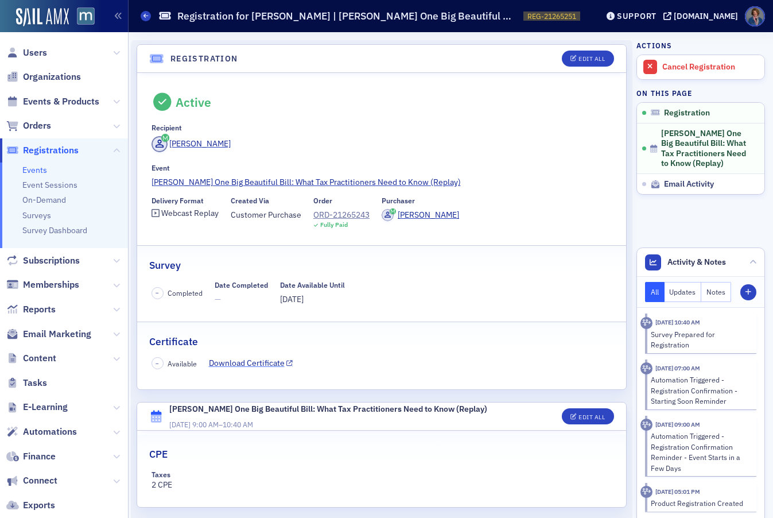
click at [264, 363] on link "Download Certificate" at bounding box center [251, 363] width 84 height 12
